Goal: Task Accomplishment & Management: Complete application form

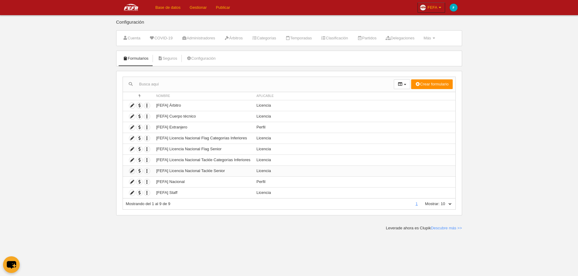
click at [132, 170] on icon at bounding box center [132, 171] width 6 height 6
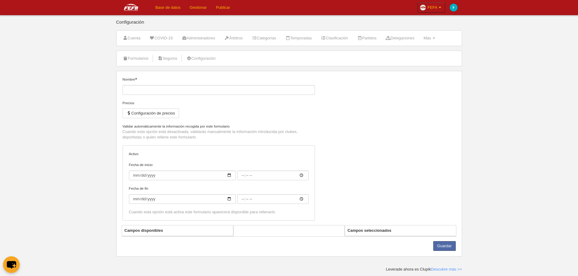
type input "[FEFA] Licencia Nacional Tackle Senior"
checkbox input "true"
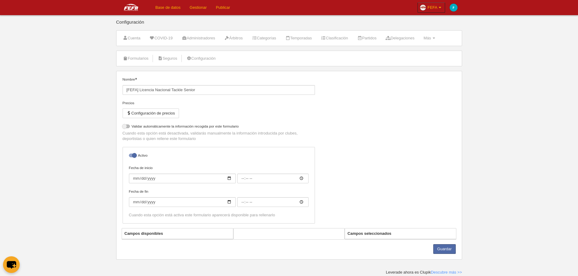
select select "selected"
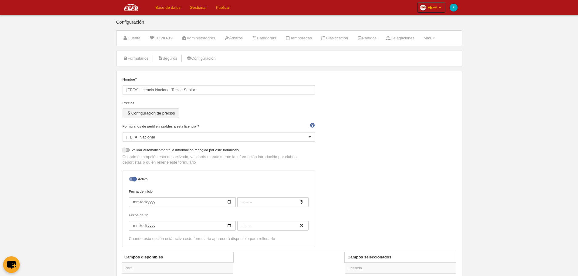
click at [176, 114] on button "Configuración de precios" at bounding box center [151, 114] width 56 height 10
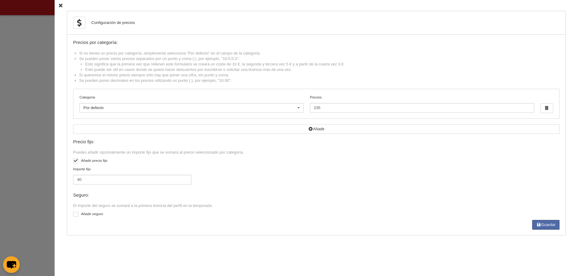
click at [36, 160] on div at bounding box center [289, 138] width 578 height 276
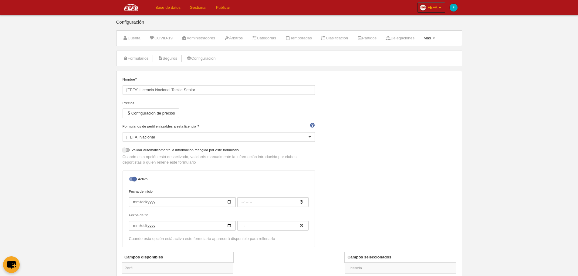
click at [431, 38] on span "Más" at bounding box center [427, 38] width 8 height 5
click at [362, 132] on div "Nombre [FEFA] Licencia Nacional Tackle Senior Precios Configuración de precios …" at bounding box center [289, 164] width 338 height 175
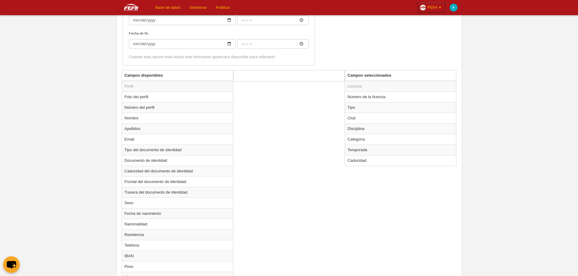
scroll to position [362, 0]
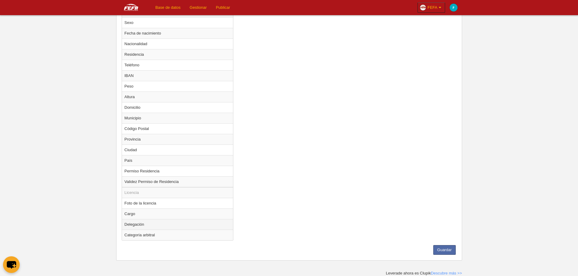
click at [172, 227] on td "Delegación" at bounding box center [177, 224] width 111 height 11
radio input "true"
select select
click at [175, 225] on td "Delegación" at bounding box center [177, 224] width 111 height 11
click at [144, 225] on td "Delegación" at bounding box center [177, 224] width 111 height 11
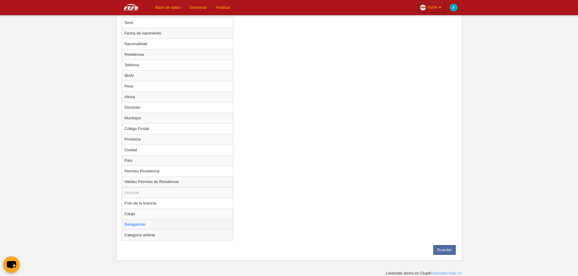
click at [141, 225] on td "Delegación" at bounding box center [177, 224] width 111 height 11
click at [261, 225] on div "Campos disponibles Perfil Foto del perfil Número del perfil Nombre Apellidos Em…" at bounding box center [289, 68] width 338 height 356
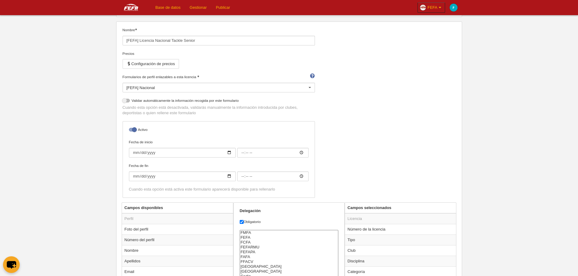
scroll to position [0, 0]
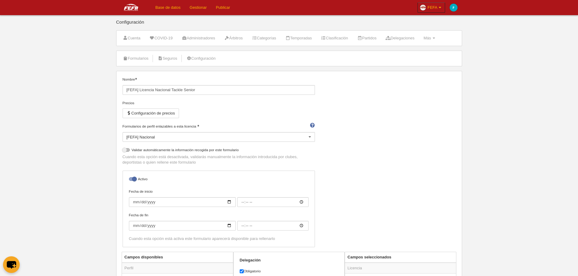
click at [169, 11] on link "Base de datos" at bounding box center [168, 7] width 34 height 15
